Goal: Task Accomplishment & Management: Use online tool/utility

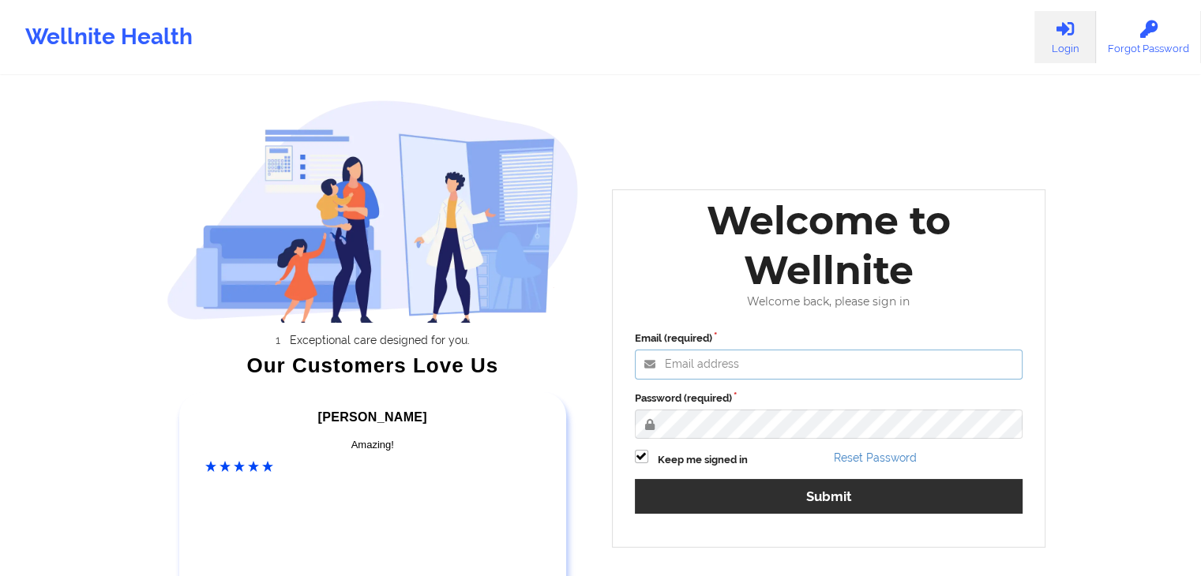
type input "[EMAIL_ADDRESS][DOMAIN_NAME]"
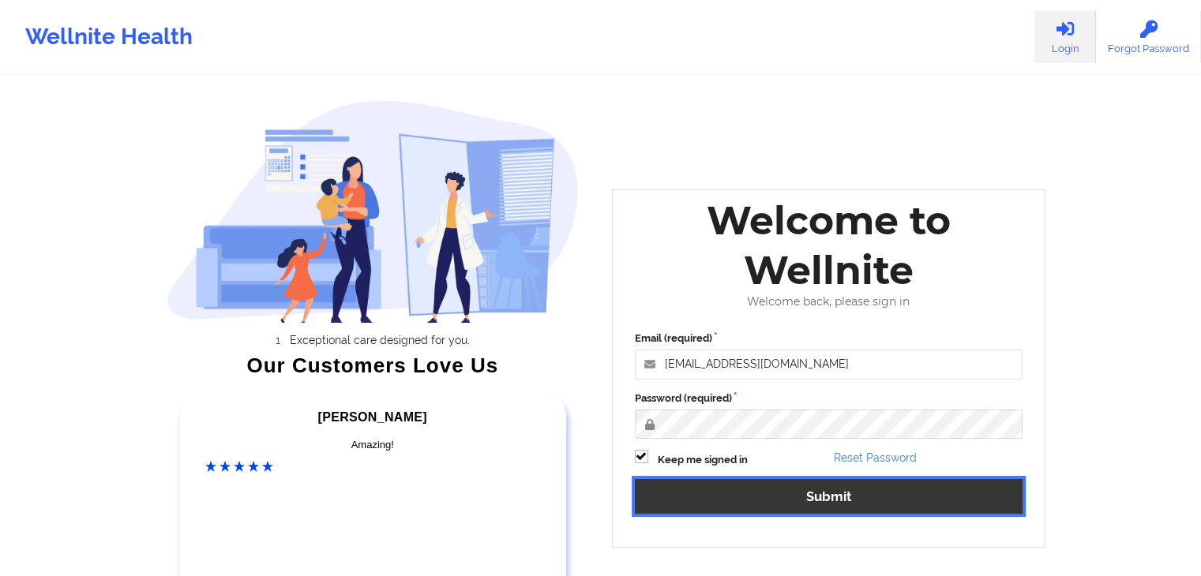
click at [743, 486] on button "Submit" at bounding box center [829, 496] width 389 height 34
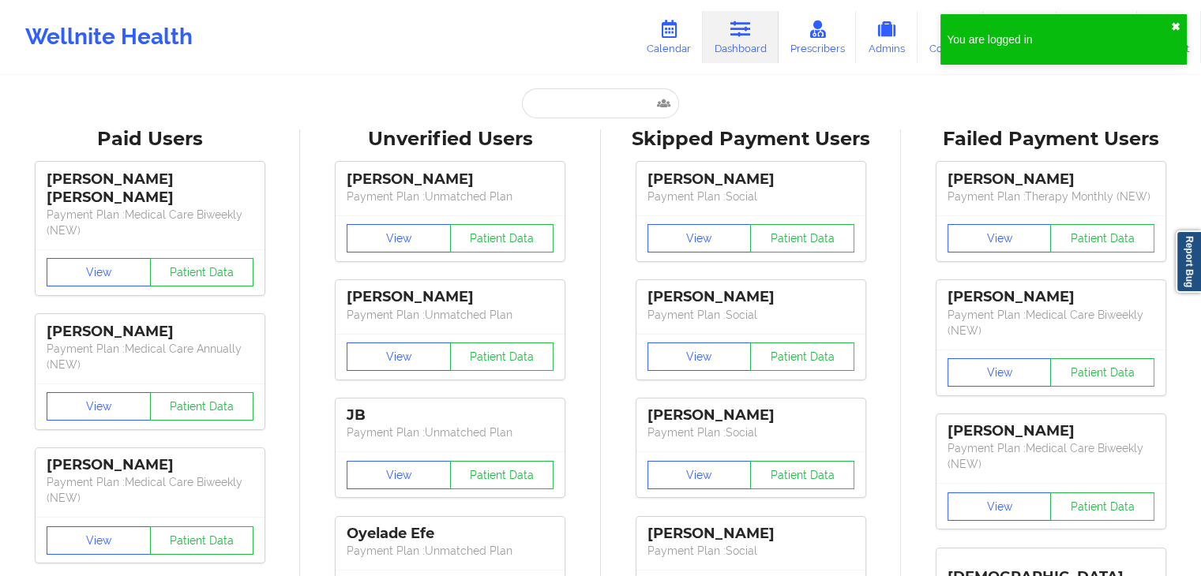
click at [1176, 28] on button "✖︎" at bounding box center [1175, 27] width 9 height 13
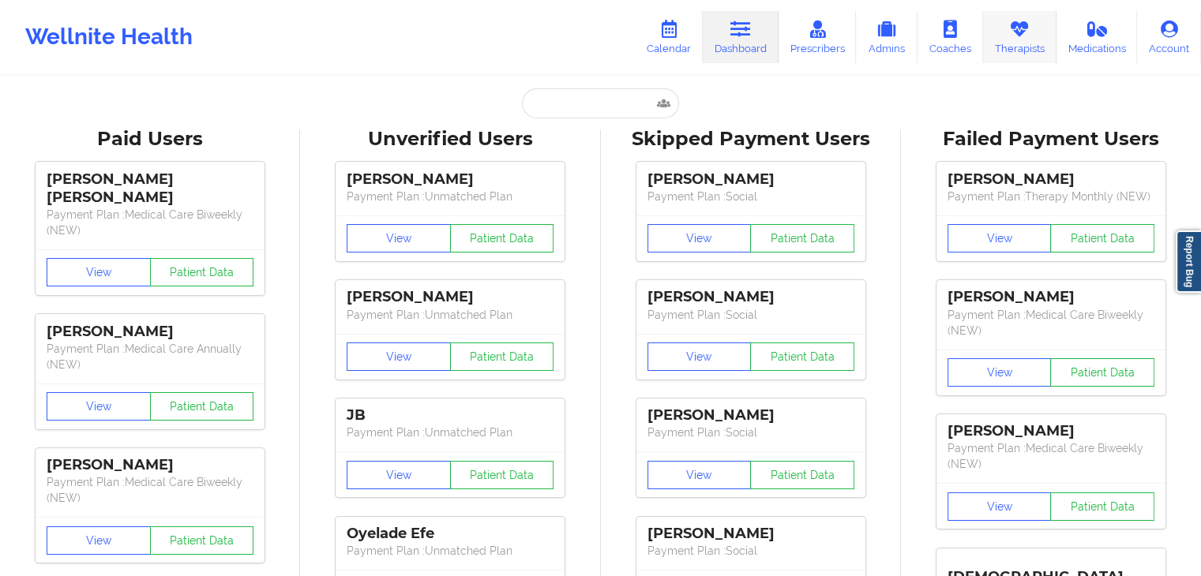
click at [1034, 39] on link "Therapists" at bounding box center [1019, 37] width 73 height 52
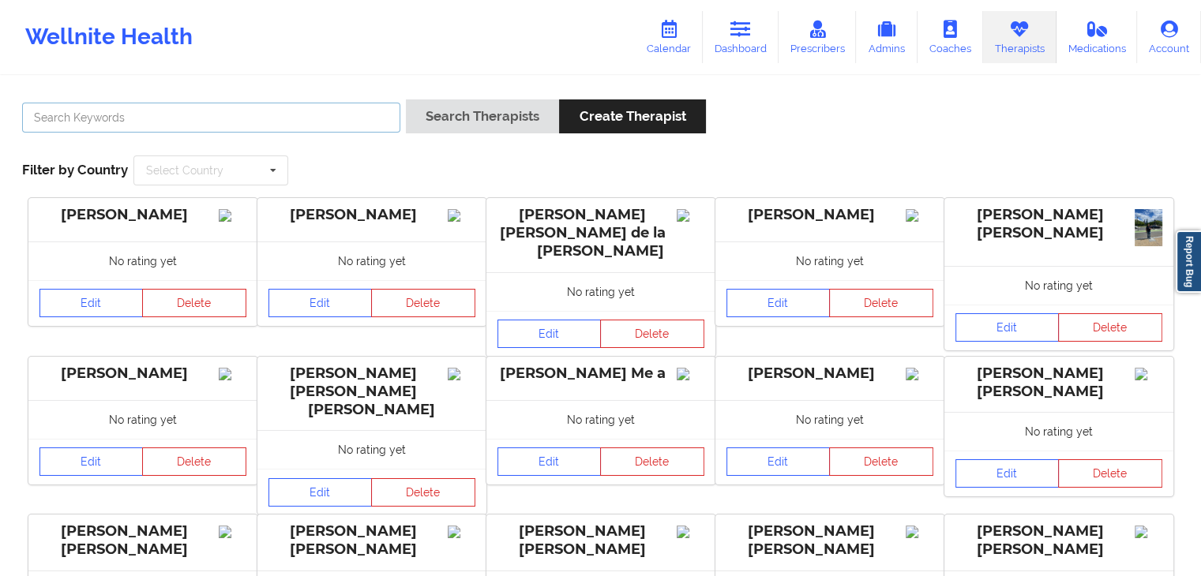
click at [287, 119] on input "text" at bounding box center [211, 118] width 378 height 30
click at [406, 100] on button "Search Therapists" at bounding box center [482, 117] width 153 height 34
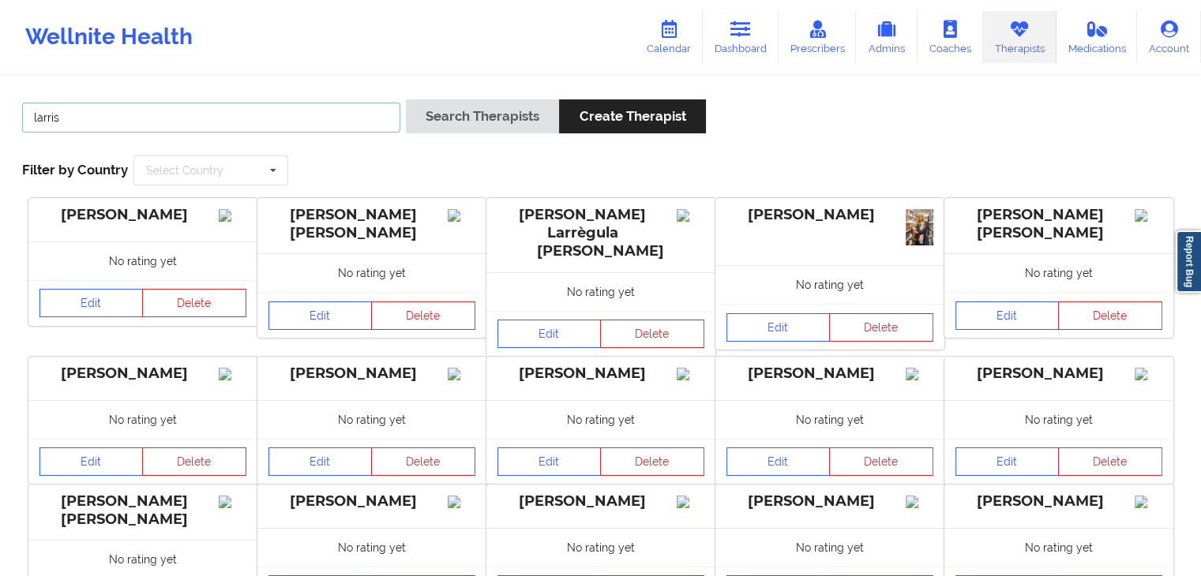
type input "larris"
click at [406, 100] on button "Search Therapists" at bounding box center [482, 117] width 153 height 34
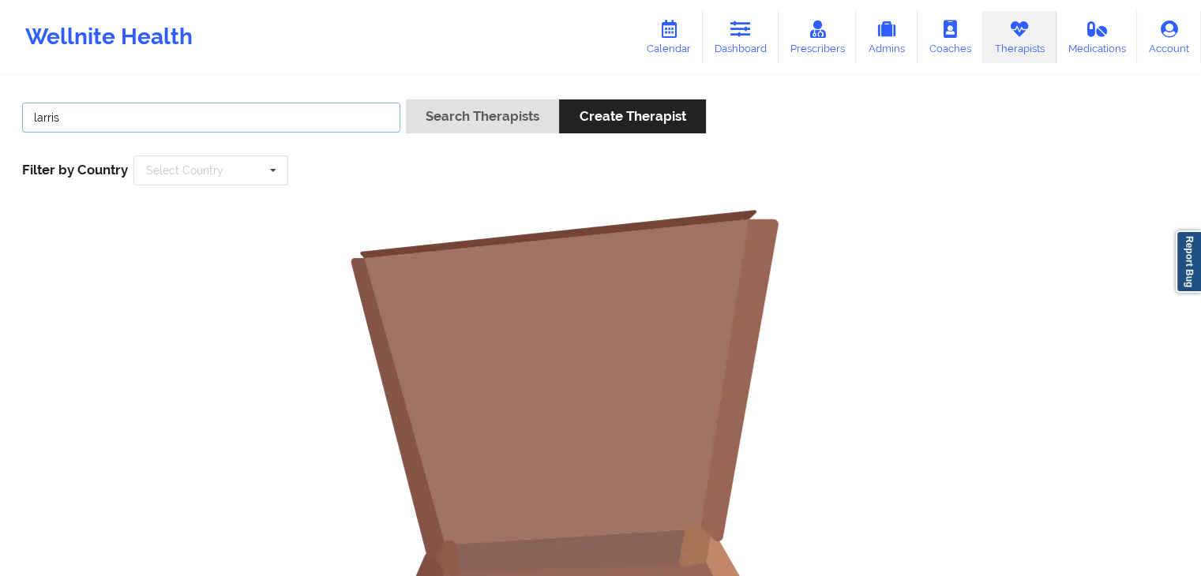
click at [287, 119] on input "larris" at bounding box center [211, 118] width 378 height 30
click at [406, 100] on button "Search Therapists" at bounding box center [482, 117] width 153 height 34
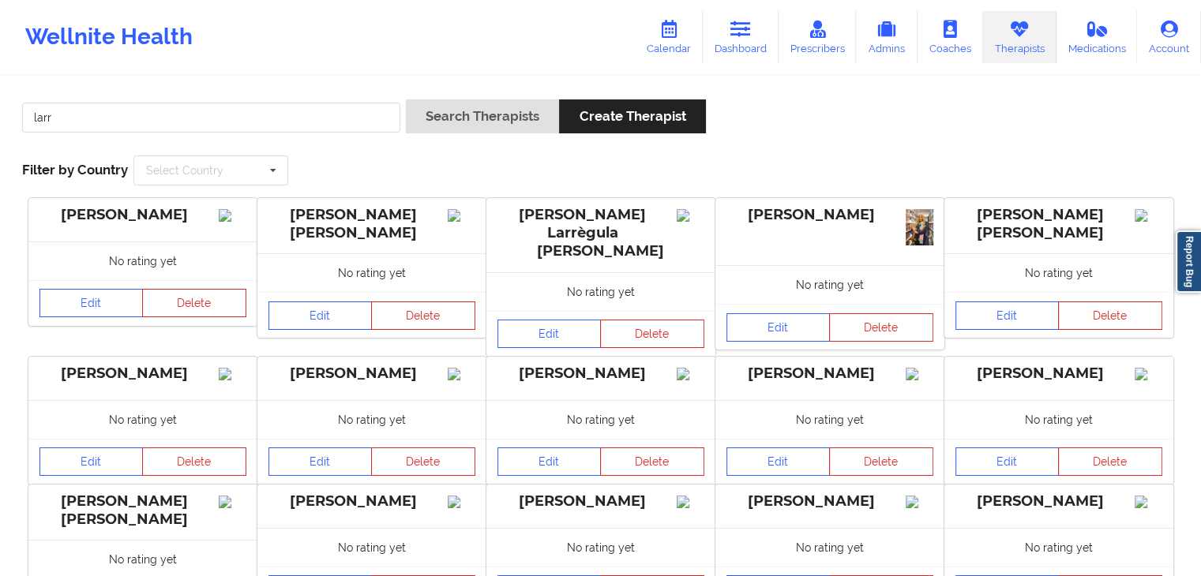
click at [618, 272] on div "No rating yet" at bounding box center [600, 291] width 229 height 39
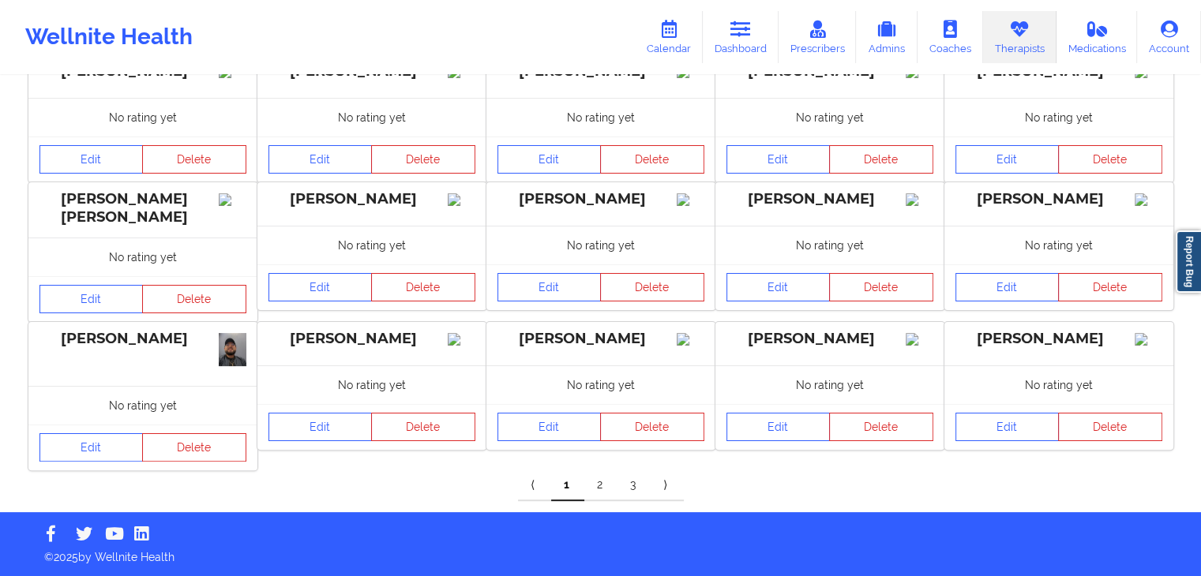
scroll to position [313, 0]
click at [601, 483] on link "2" at bounding box center [600, 486] width 33 height 32
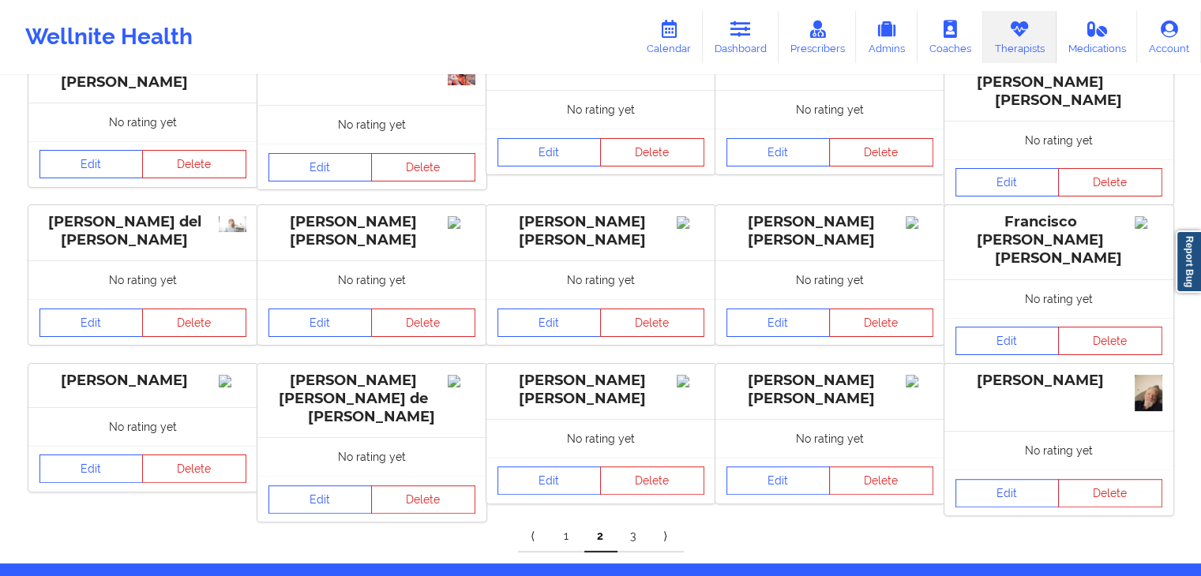
scroll to position [307, 0]
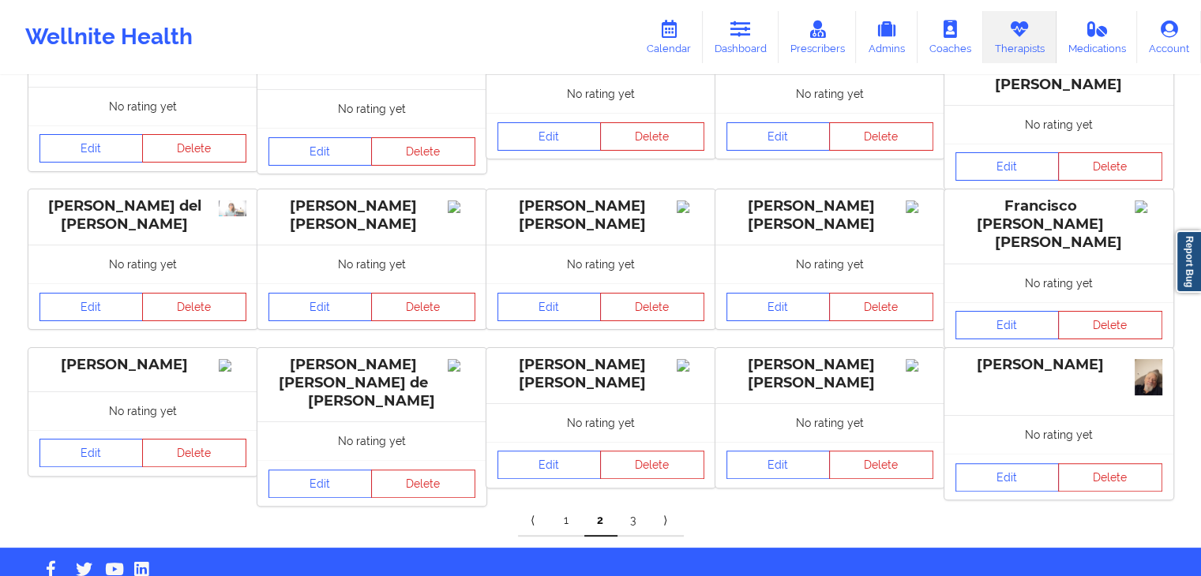
click at [639, 505] on link "3" at bounding box center [634, 521] width 33 height 32
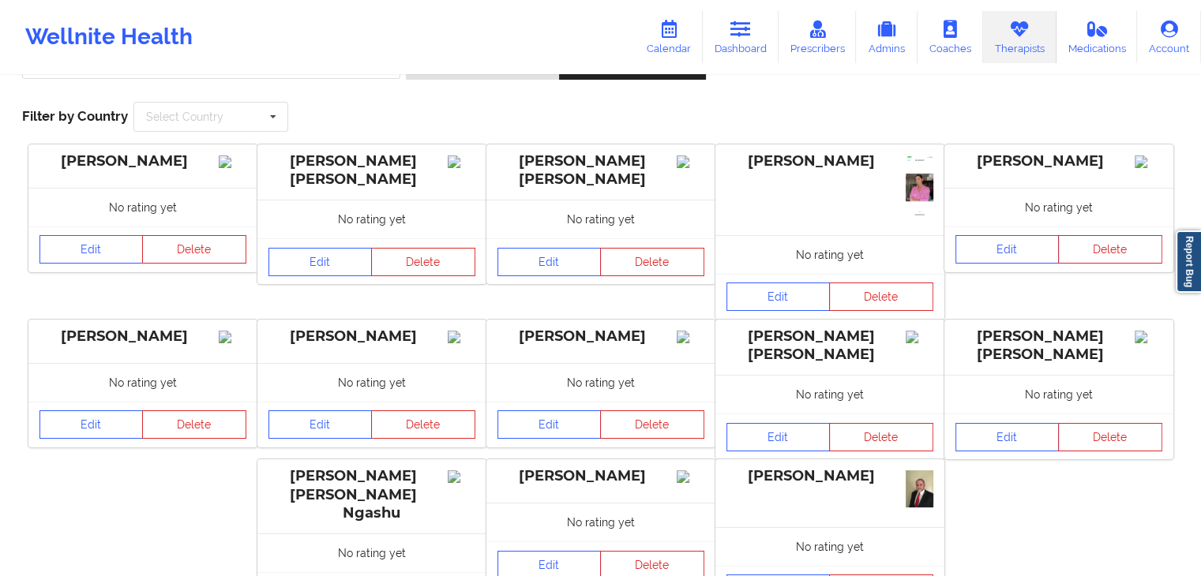
scroll to position [0, 0]
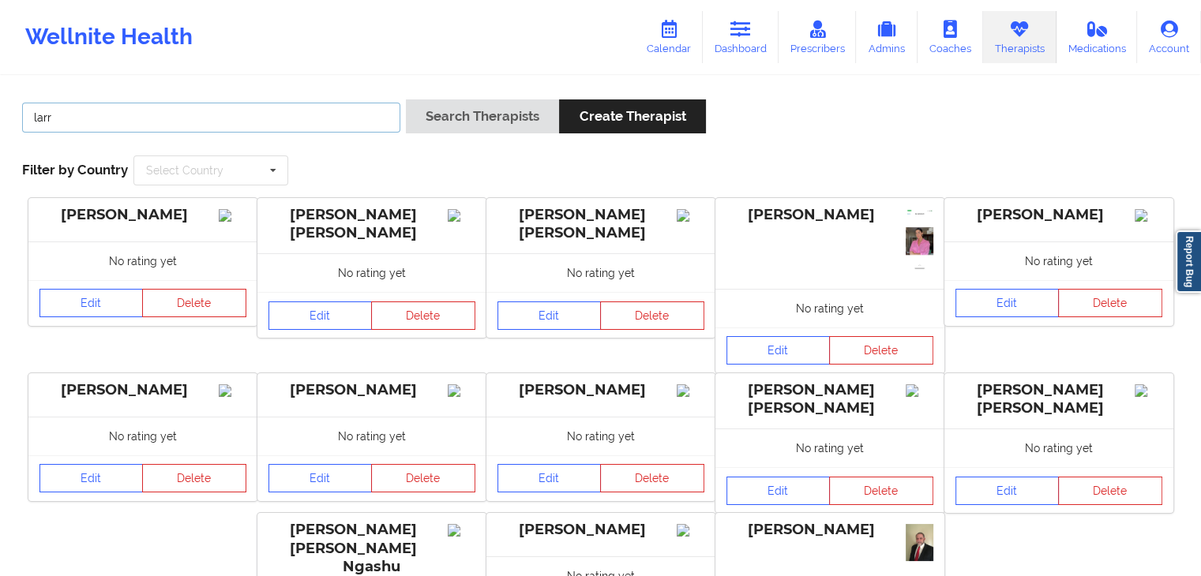
click at [291, 128] on input "larr" at bounding box center [211, 118] width 378 height 30
type input "larissa"
click at [406, 100] on button "Search Therapists" at bounding box center [482, 117] width 153 height 34
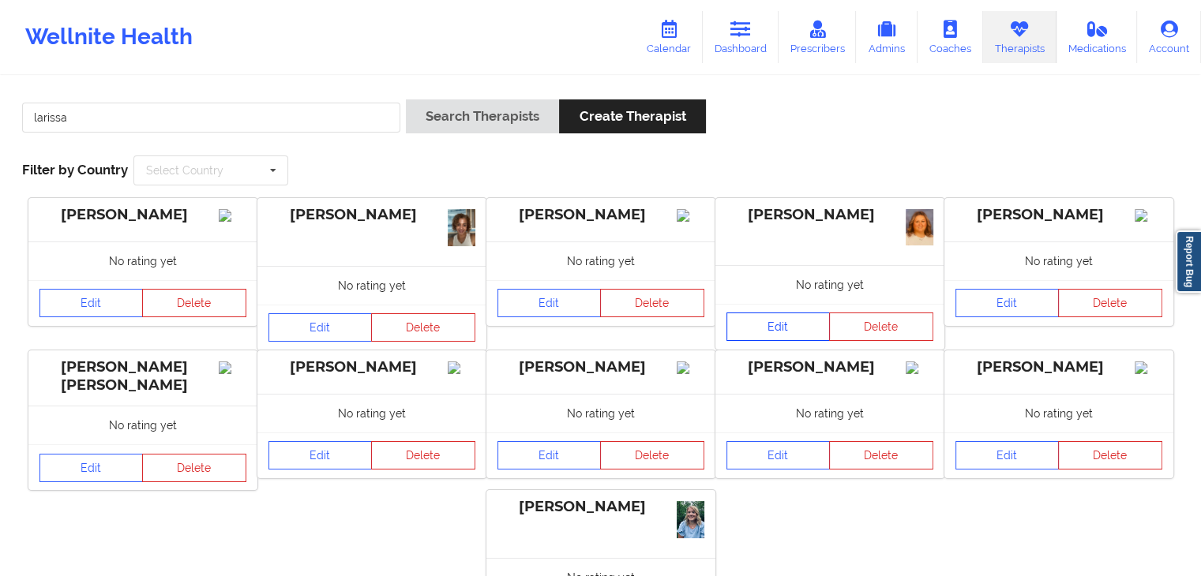
click at [771, 325] on link "Edit" at bounding box center [779, 327] width 104 height 28
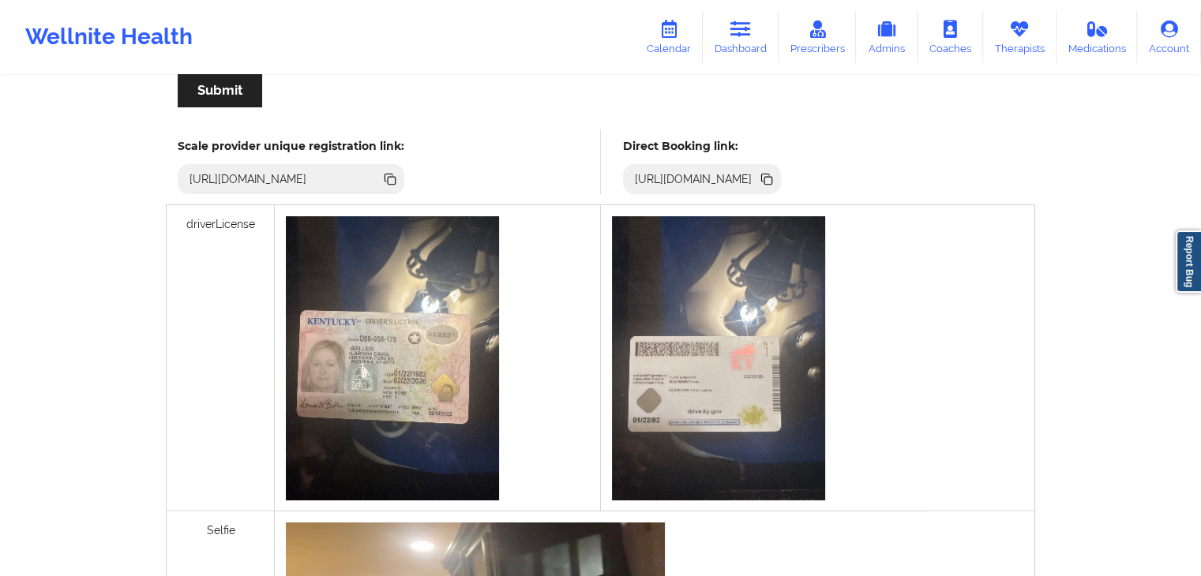
scroll to position [389, 0]
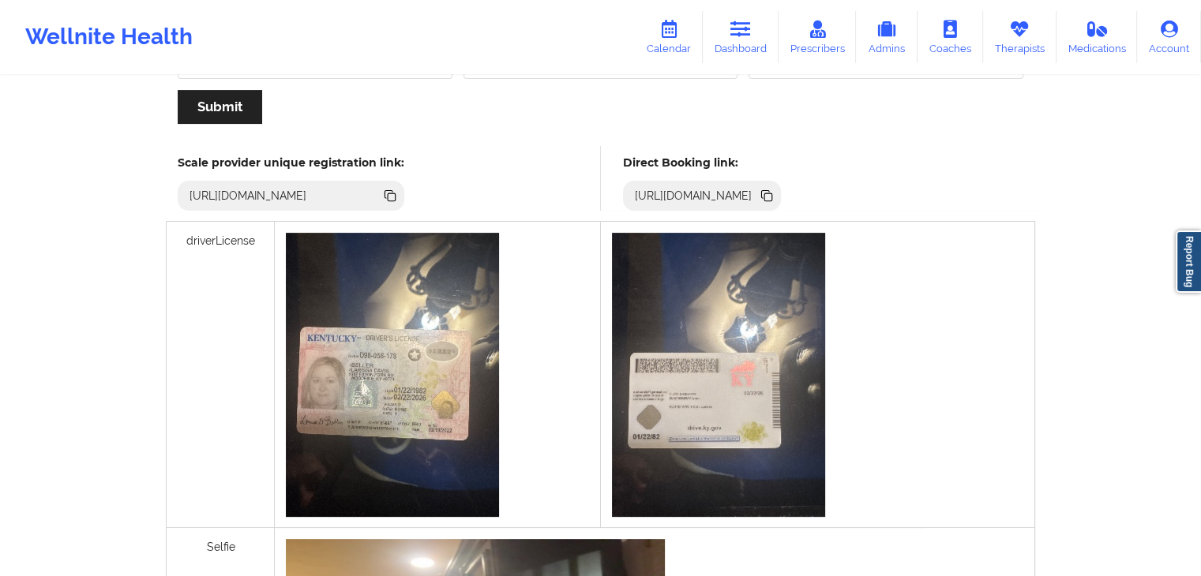
click at [772, 194] on icon at bounding box center [768, 197] width 8 height 8
click at [723, 29] on link "Dashboard" at bounding box center [741, 37] width 76 height 52
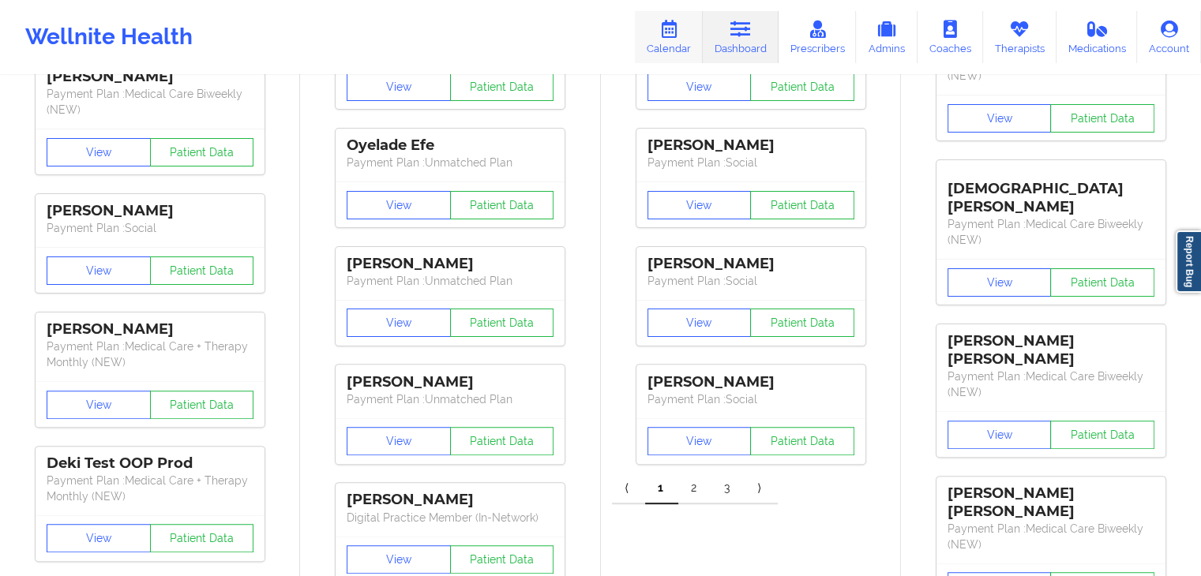
click at [679, 42] on link "Calendar" at bounding box center [669, 37] width 68 height 52
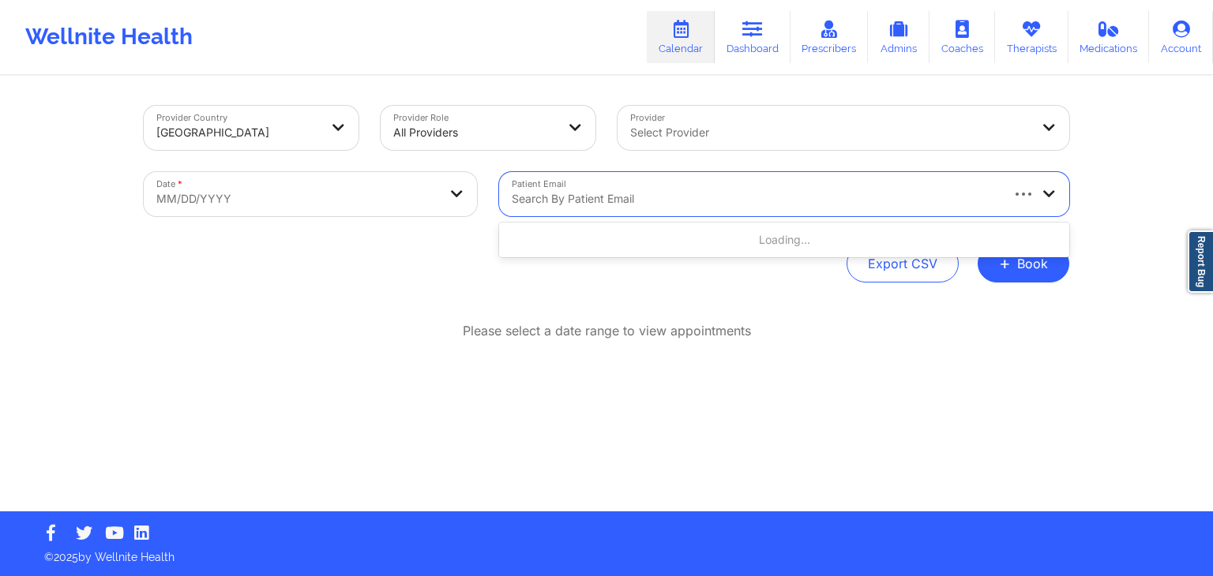
click at [588, 216] on div "Search by patient email" at bounding box center [749, 194] width 501 height 44
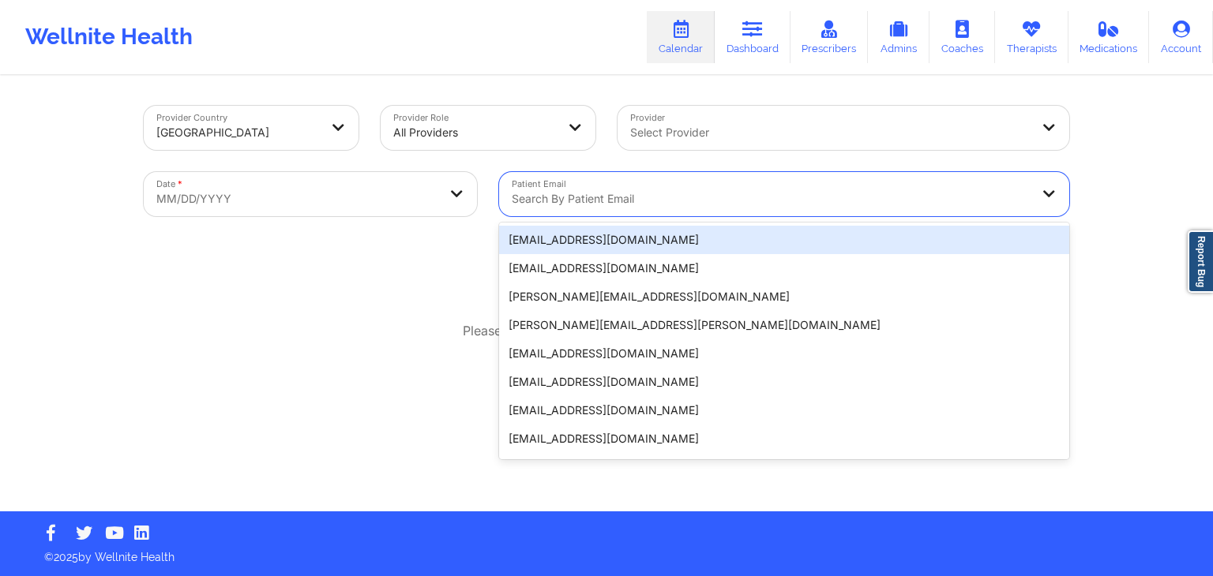
paste input "[PERSON_NAME][EMAIL_ADDRESS][PERSON_NAME][DOMAIN_NAME]"
type input "[PERSON_NAME][EMAIL_ADDRESS][PERSON_NAME][DOMAIN_NAME]"
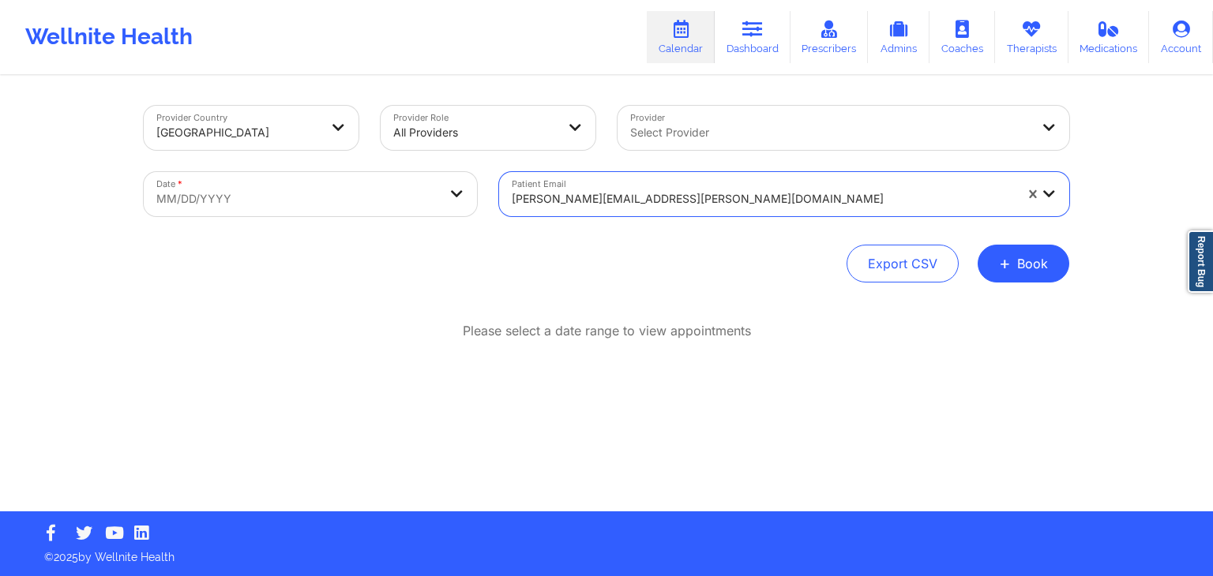
select select "2025-8"
select select "2025-9"
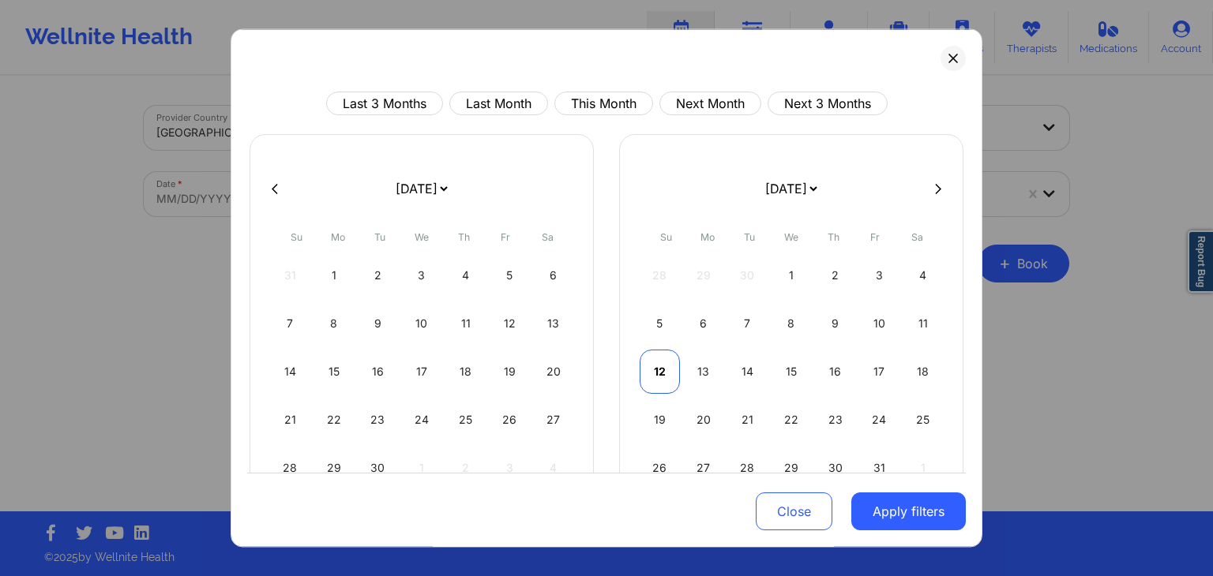
click at [667, 374] on div "12" at bounding box center [660, 372] width 40 height 44
select select "2025-9"
select select "2025-10"
select select "2025-9"
select select "2025-10"
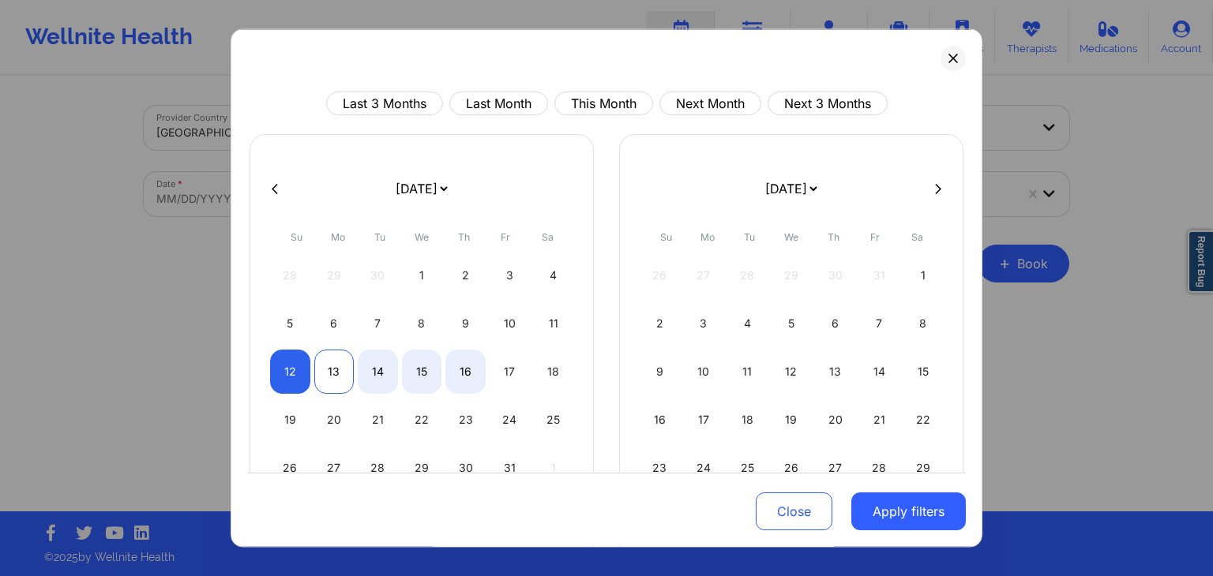
select select "2025-9"
select select "2025-10"
click at [328, 370] on div "13" at bounding box center [334, 372] width 40 height 44
select select "2025-9"
select select "2025-10"
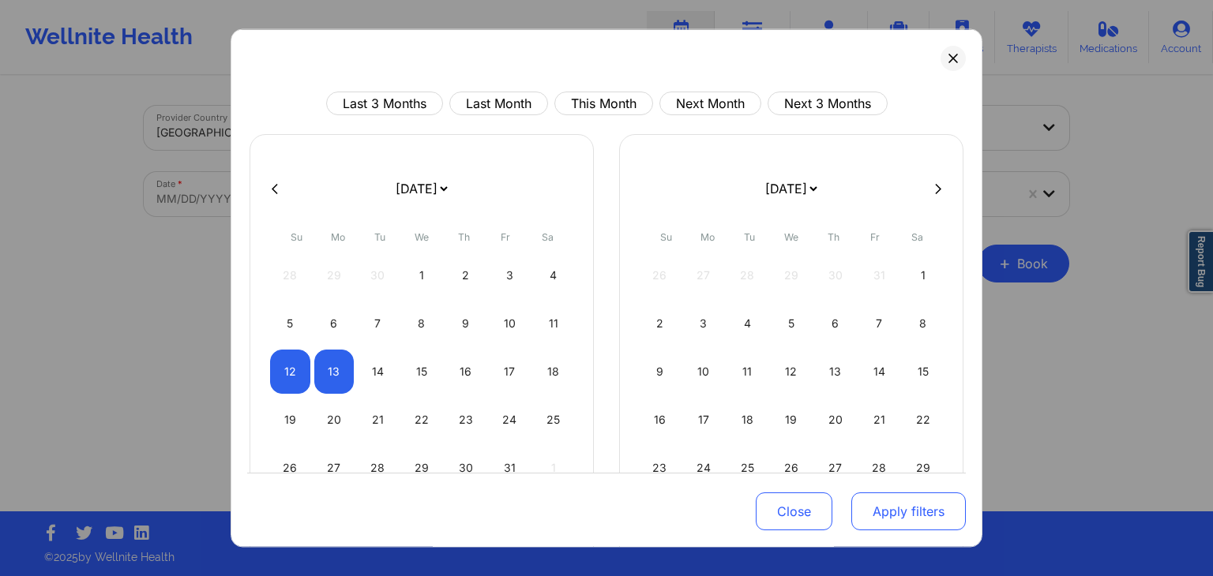
click at [910, 520] on button "Apply filters" at bounding box center [908, 513] width 115 height 38
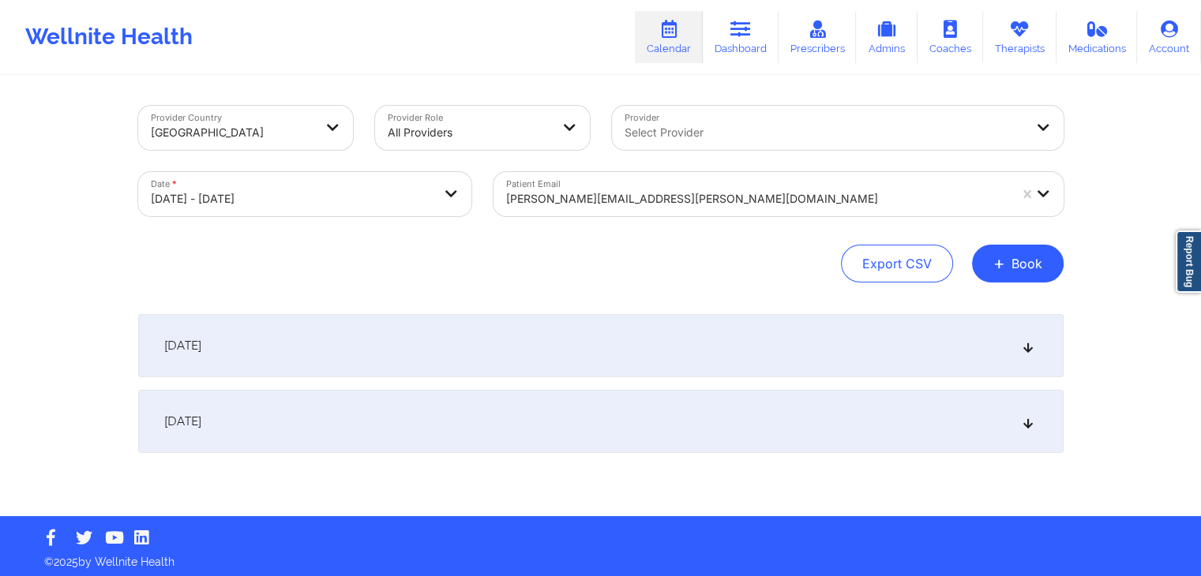
click at [774, 408] on div "[DATE]" at bounding box center [601, 421] width 926 height 63
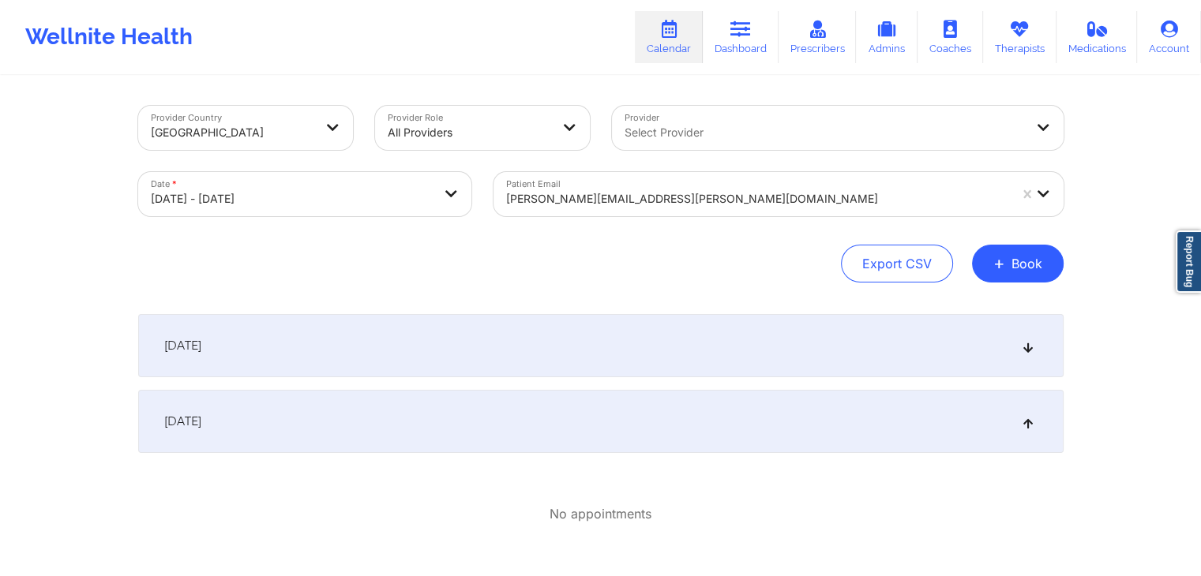
click at [727, 368] on div "[DATE]" at bounding box center [601, 345] width 926 height 63
